Goal: Task Accomplishment & Management: Manage account settings

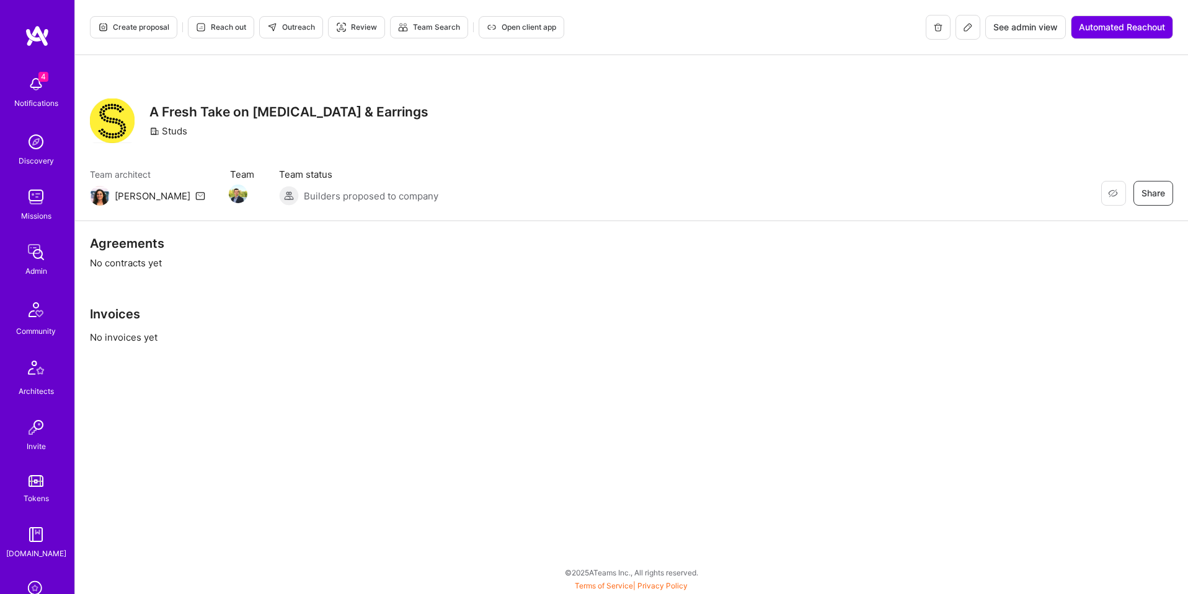
click at [1019, 28] on span "See admin view" at bounding box center [1025, 27] width 64 height 12
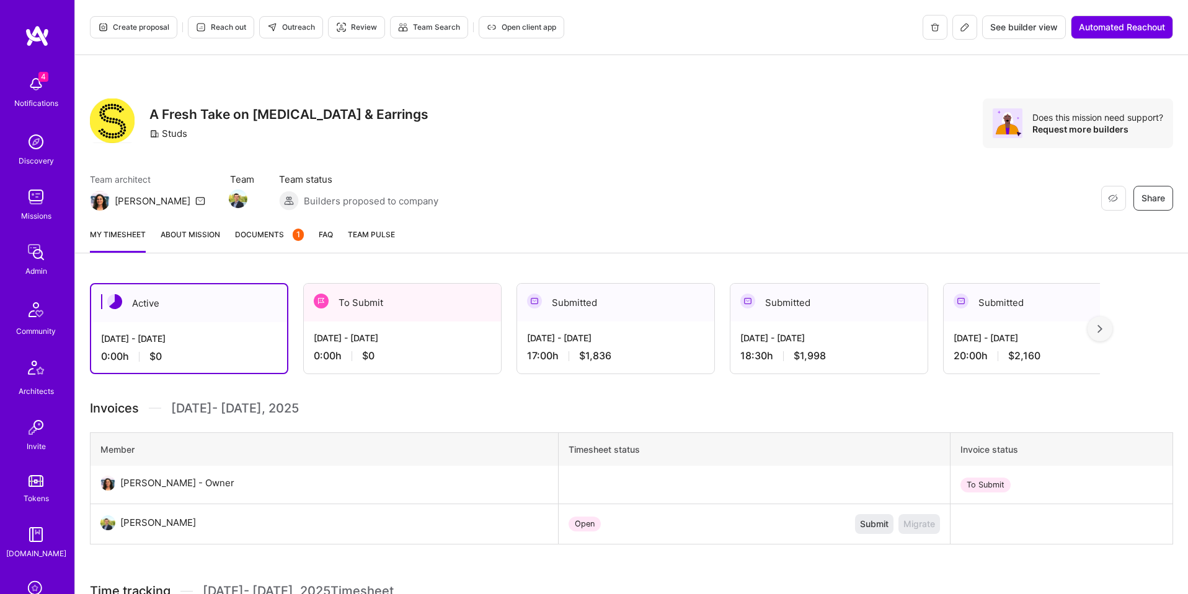
click at [1031, 28] on span "See builder view" at bounding box center [1024, 27] width 68 height 12
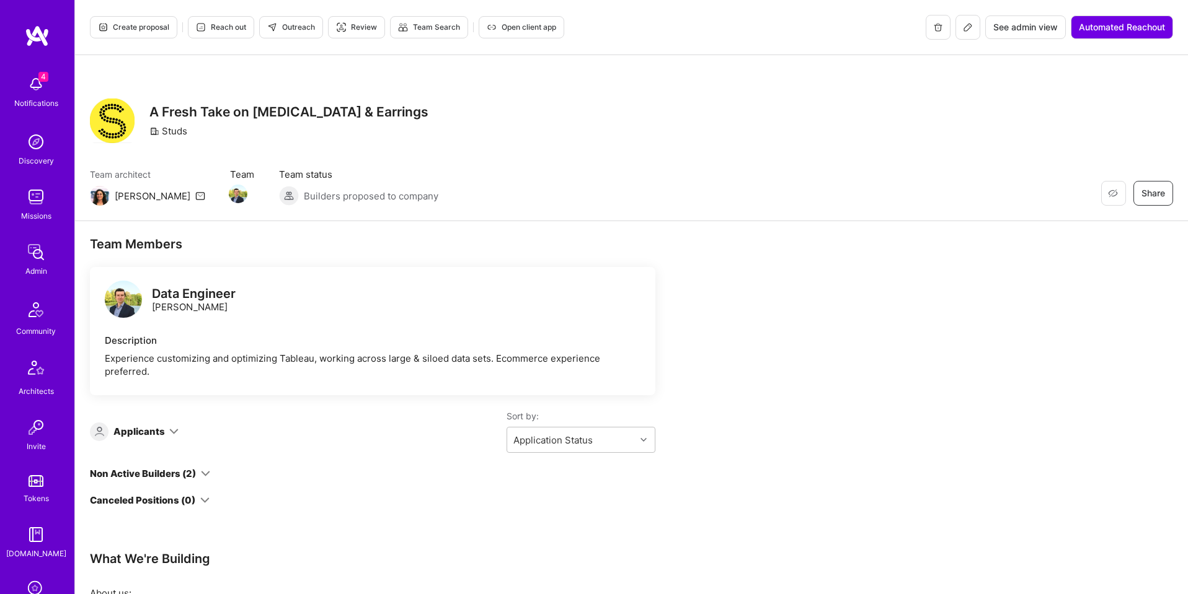
click at [967, 29] on icon at bounding box center [968, 27] width 10 height 10
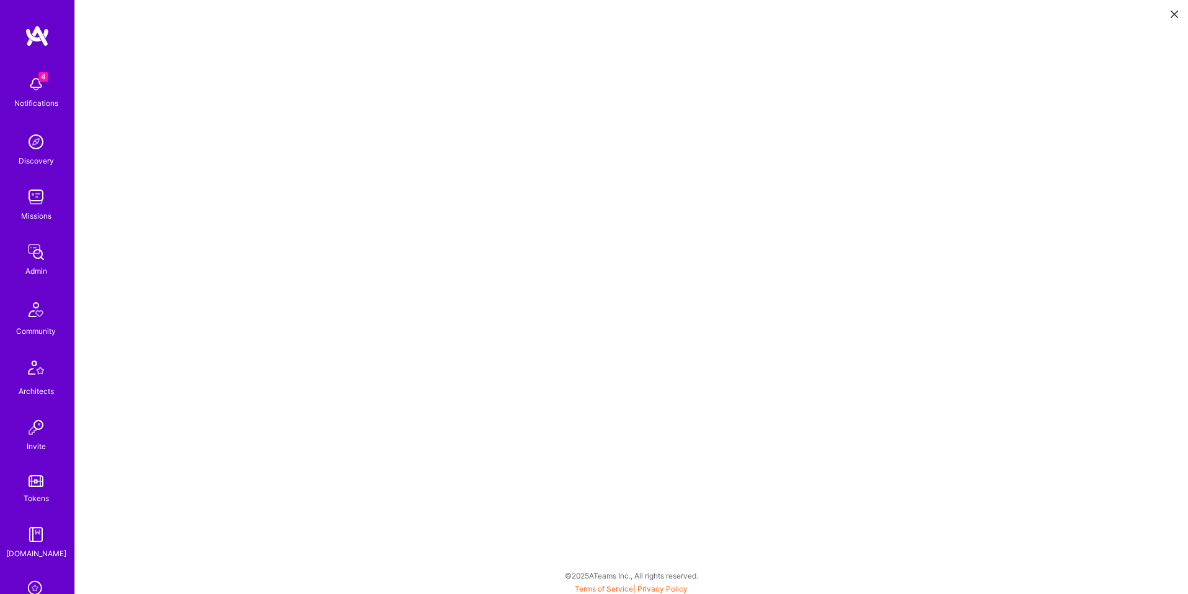
scroll to position [3, 0]
click at [1175, 14] on icon at bounding box center [1173, 14] width 7 height 7
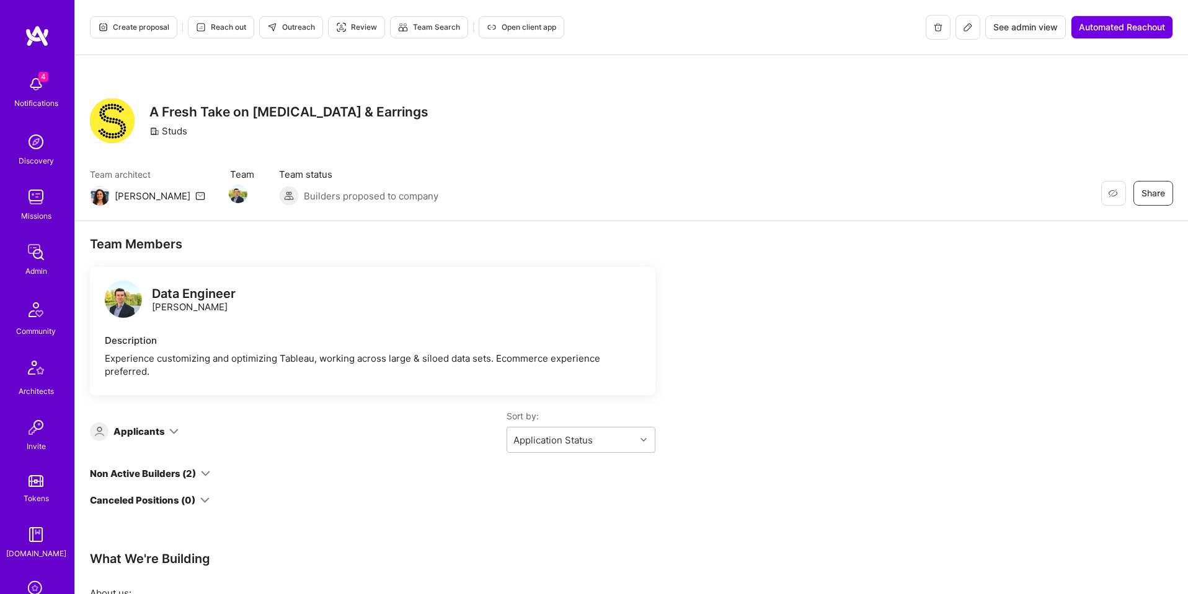
click at [519, 25] on span "Open client app" at bounding box center [521, 27] width 69 height 11
click at [1026, 14] on div "Create proposal Reach out Outreach Review Team Search Open client app See admin…" at bounding box center [631, 27] width 1113 height 55
click at [1016, 25] on span "See admin view" at bounding box center [1025, 27] width 64 height 12
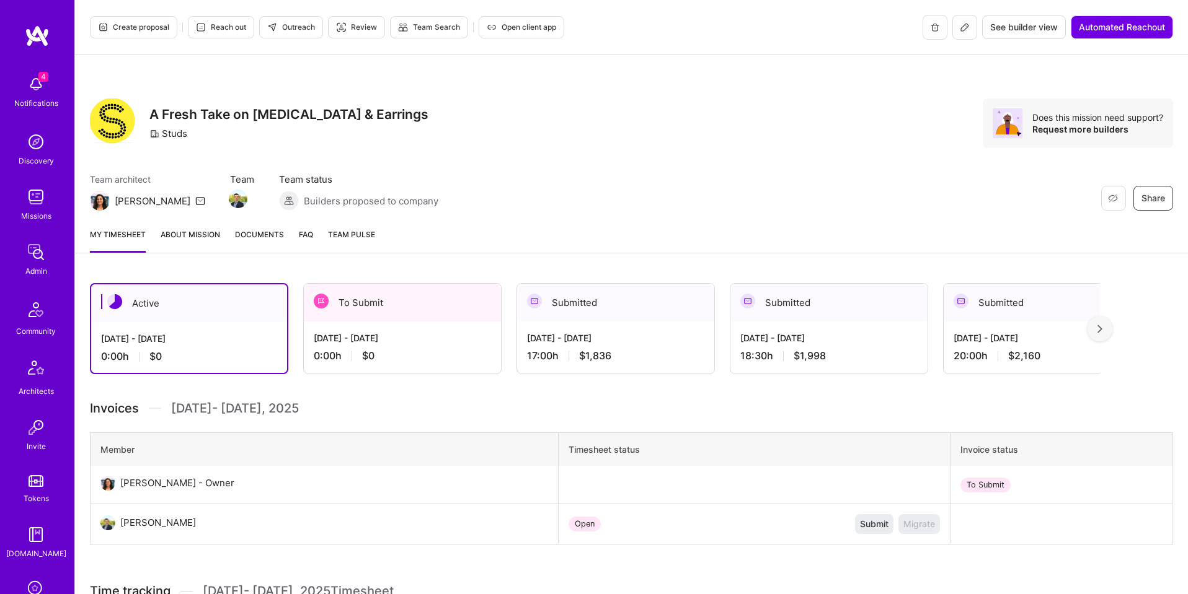
scroll to position [5, 0]
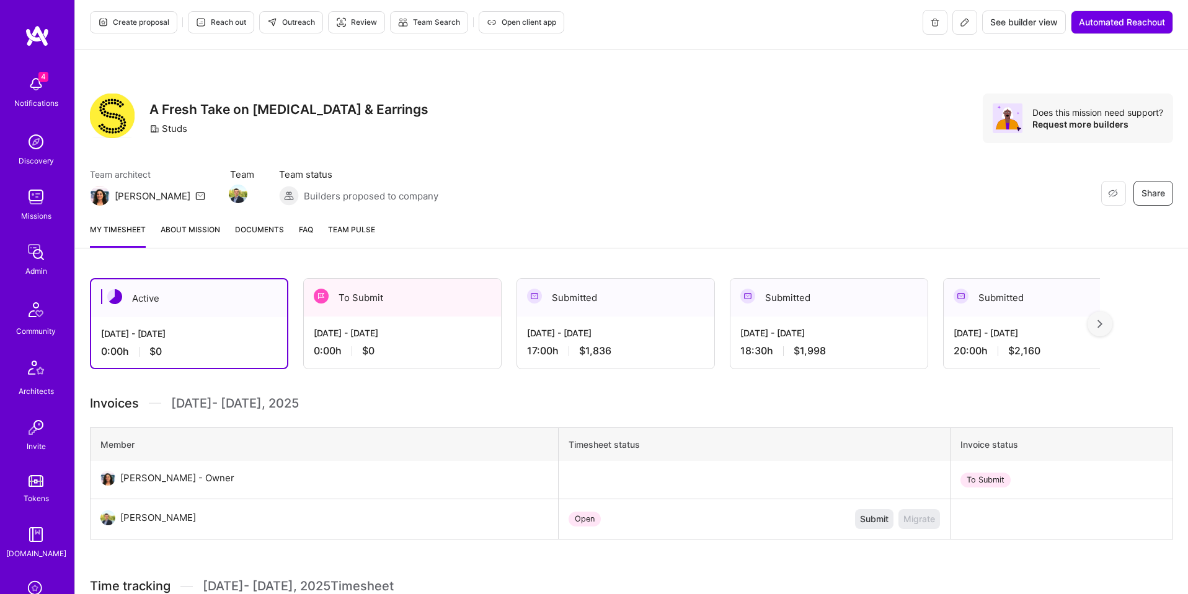
click at [265, 234] on span "Documents" at bounding box center [259, 229] width 49 height 13
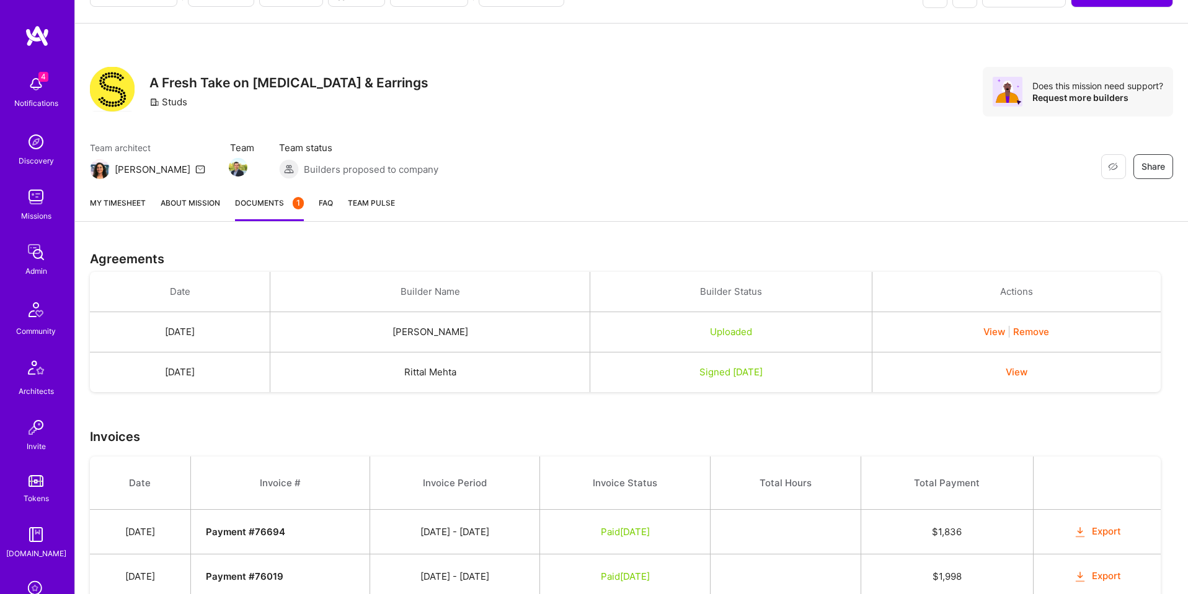
scroll to position [32, 0]
click at [1114, 530] on button "Export" at bounding box center [1097, 531] width 48 height 14
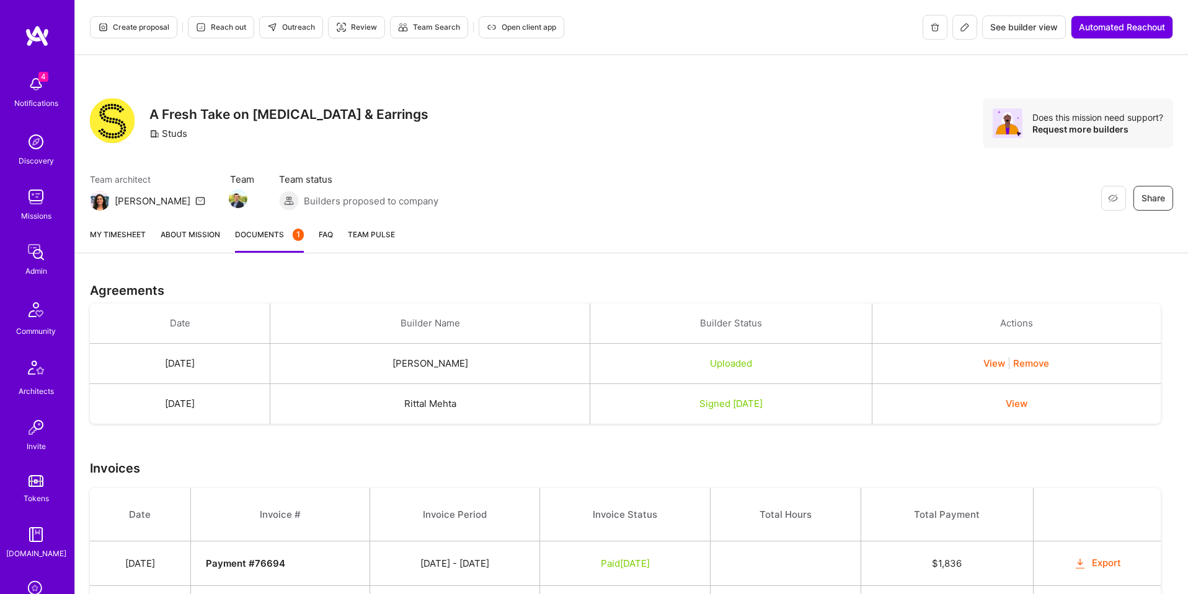
click at [963, 29] on icon at bounding box center [965, 27] width 10 height 10
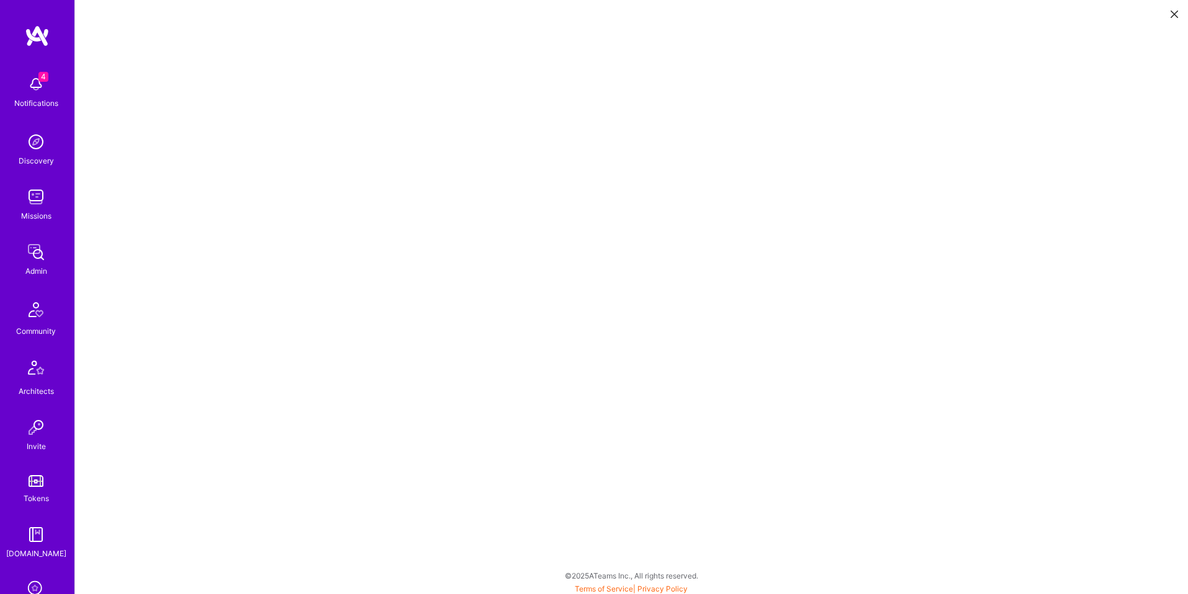
click at [1175, 13] on icon at bounding box center [1173, 14] width 7 height 7
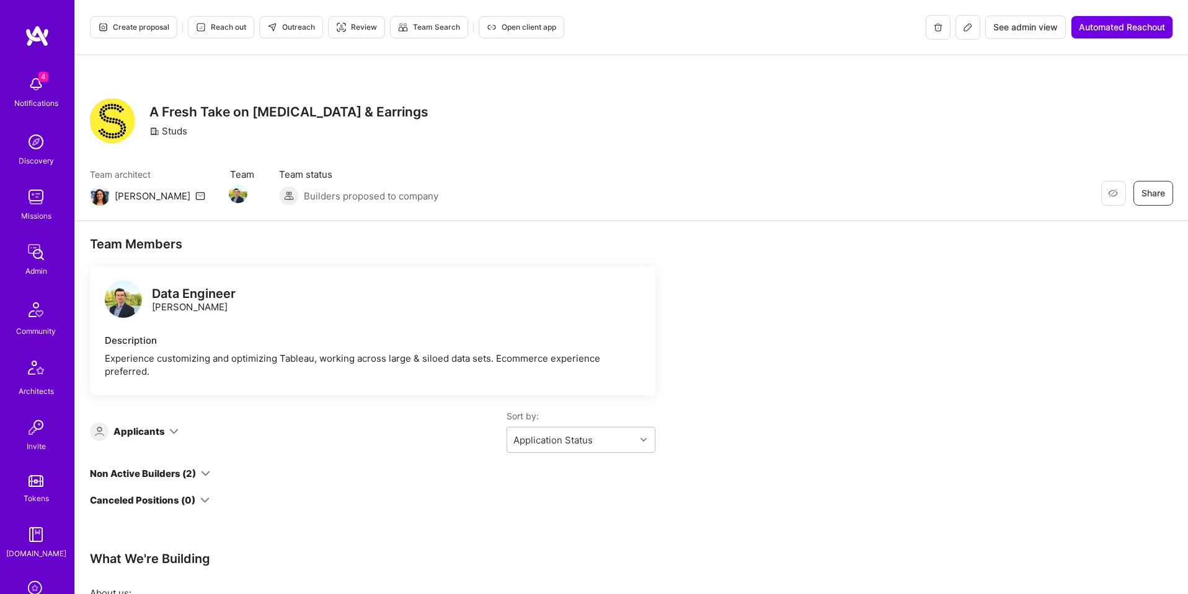
click at [1011, 29] on span "See admin view" at bounding box center [1025, 27] width 64 height 12
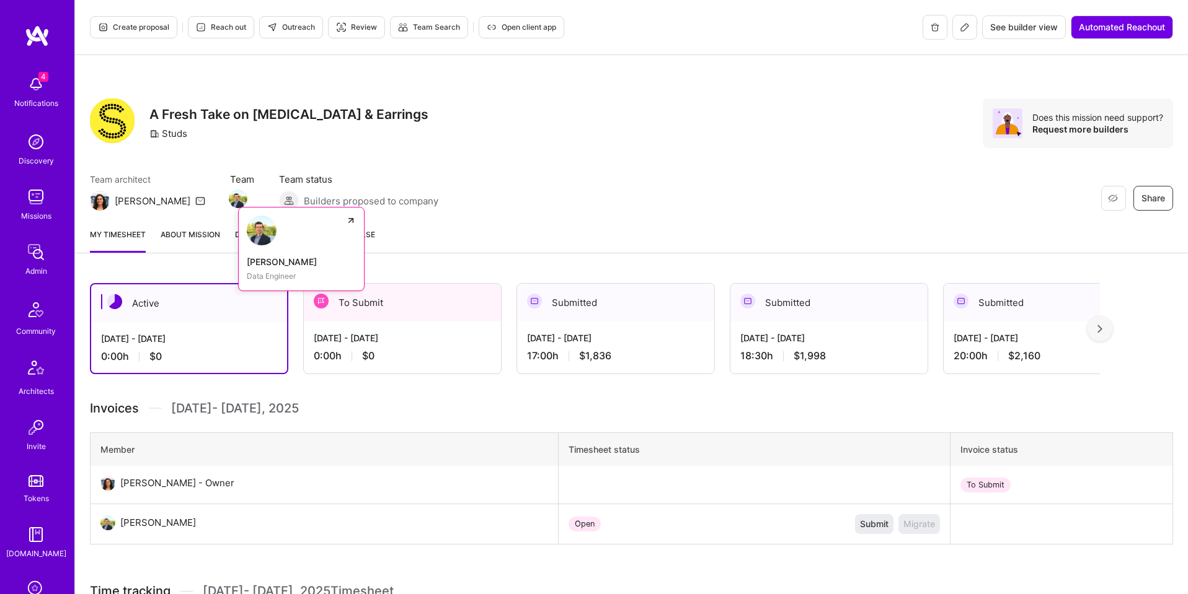
click at [229, 200] on img at bounding box center [238, 199] width 19 height 19
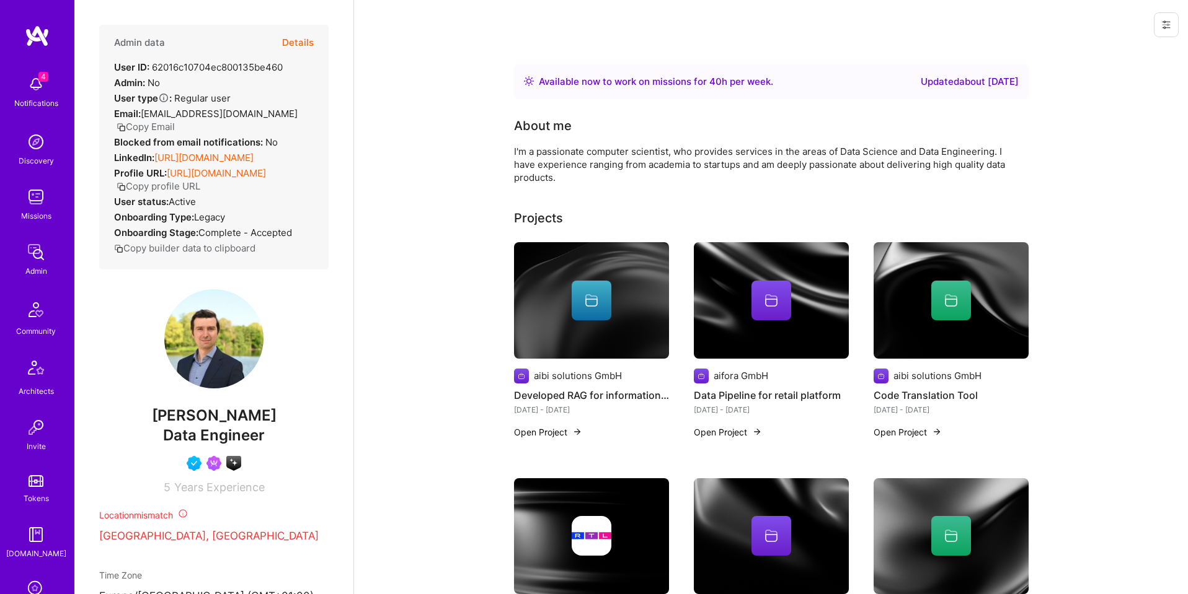
click at [1160, 18] on button at bounding box center [1166, 24] width 25 height 25
click at [1120, 51] on button "Login as Kiril" at bounding box center [1121, 53] width 115 height 32
